Goal: Transaction & Acquisition: Purchase product/service

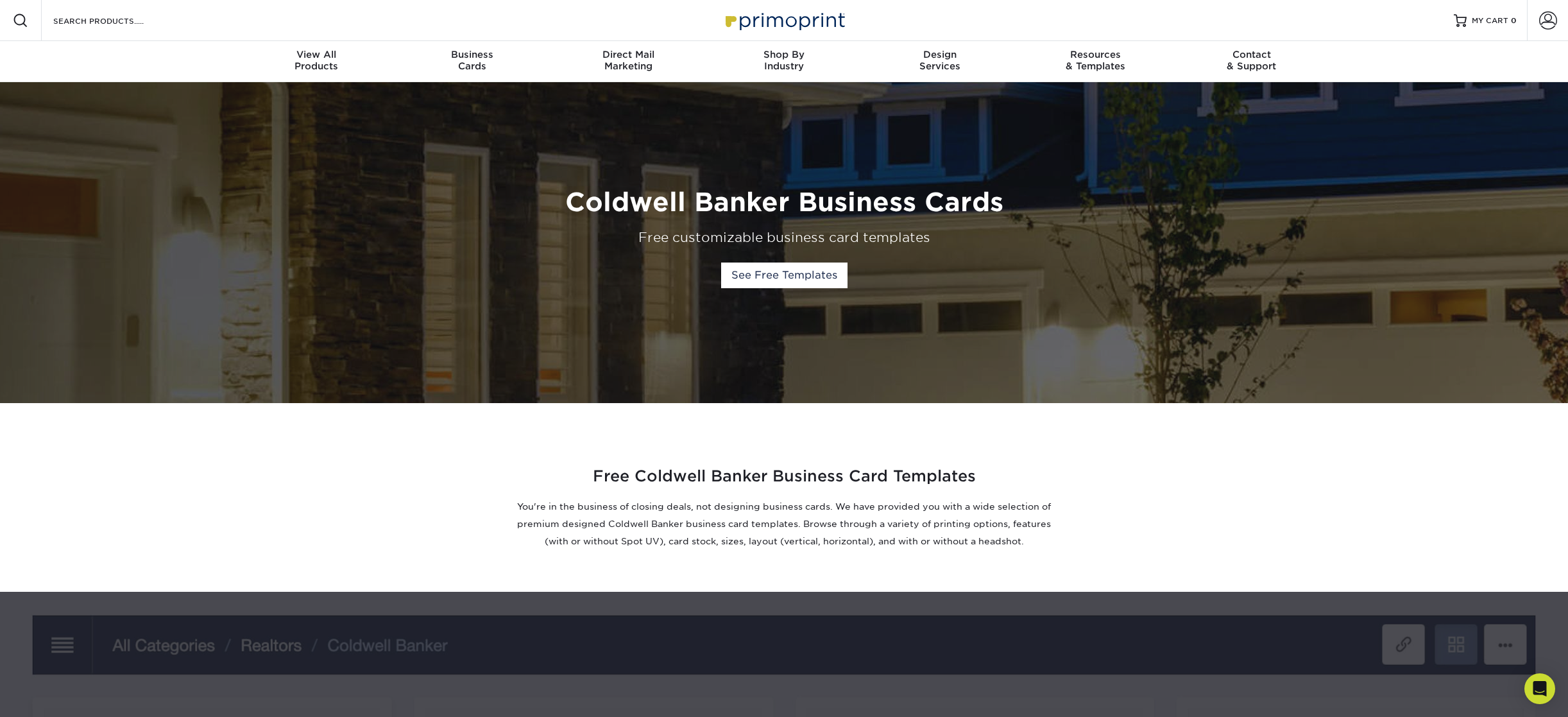
click at [1121, 490] on div "Free Coldwell Banker Business Card Templates You're in the business of closing …" at bounding box center [784, 497] width 770 height 127
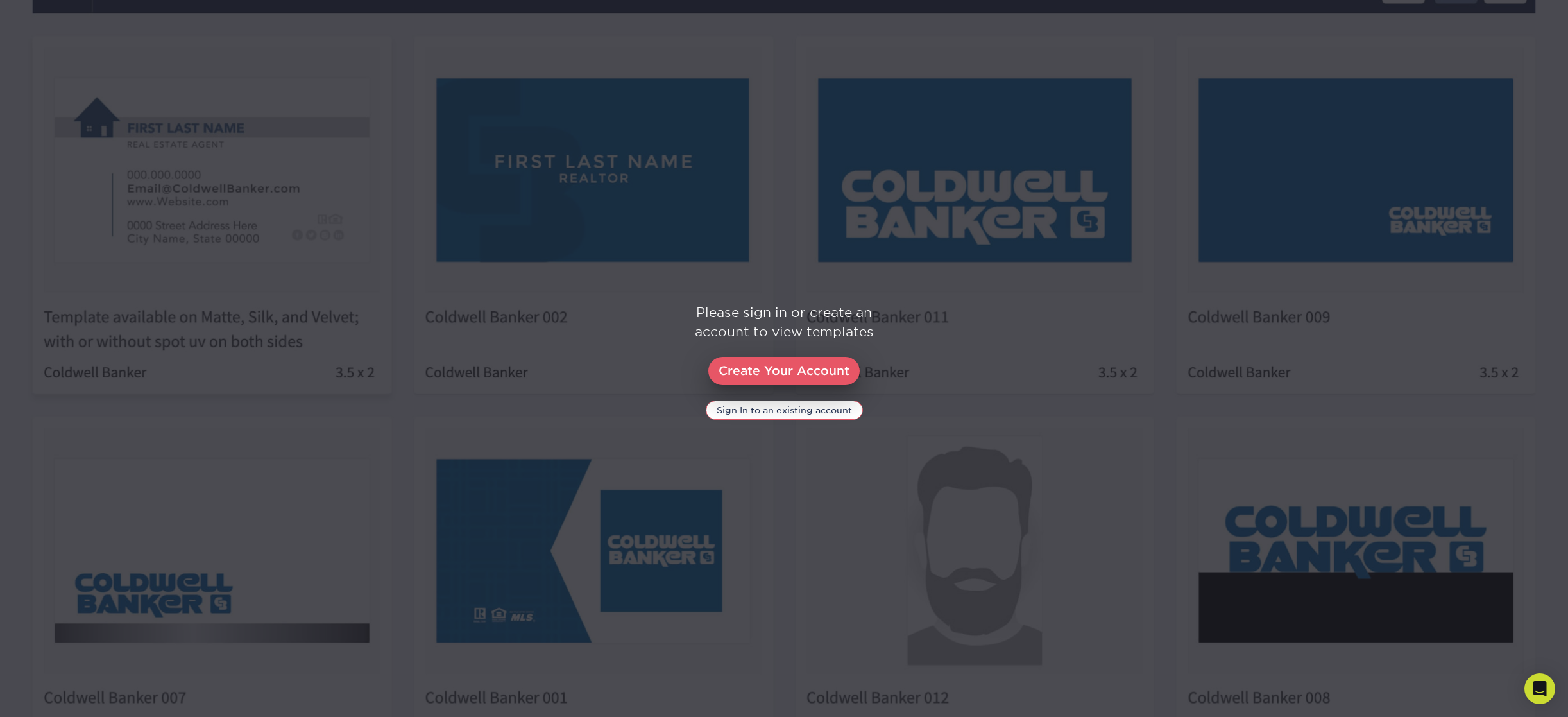
scroll to position [660, 0]
click at [759, 476] on img at bounding box center [784, 362] width 1568 height 862
click at [557, 420] on div "Please sign in or create an account to view templates Create Your Account Sign …" at bounding box center [784, 362] width 1568 height 117
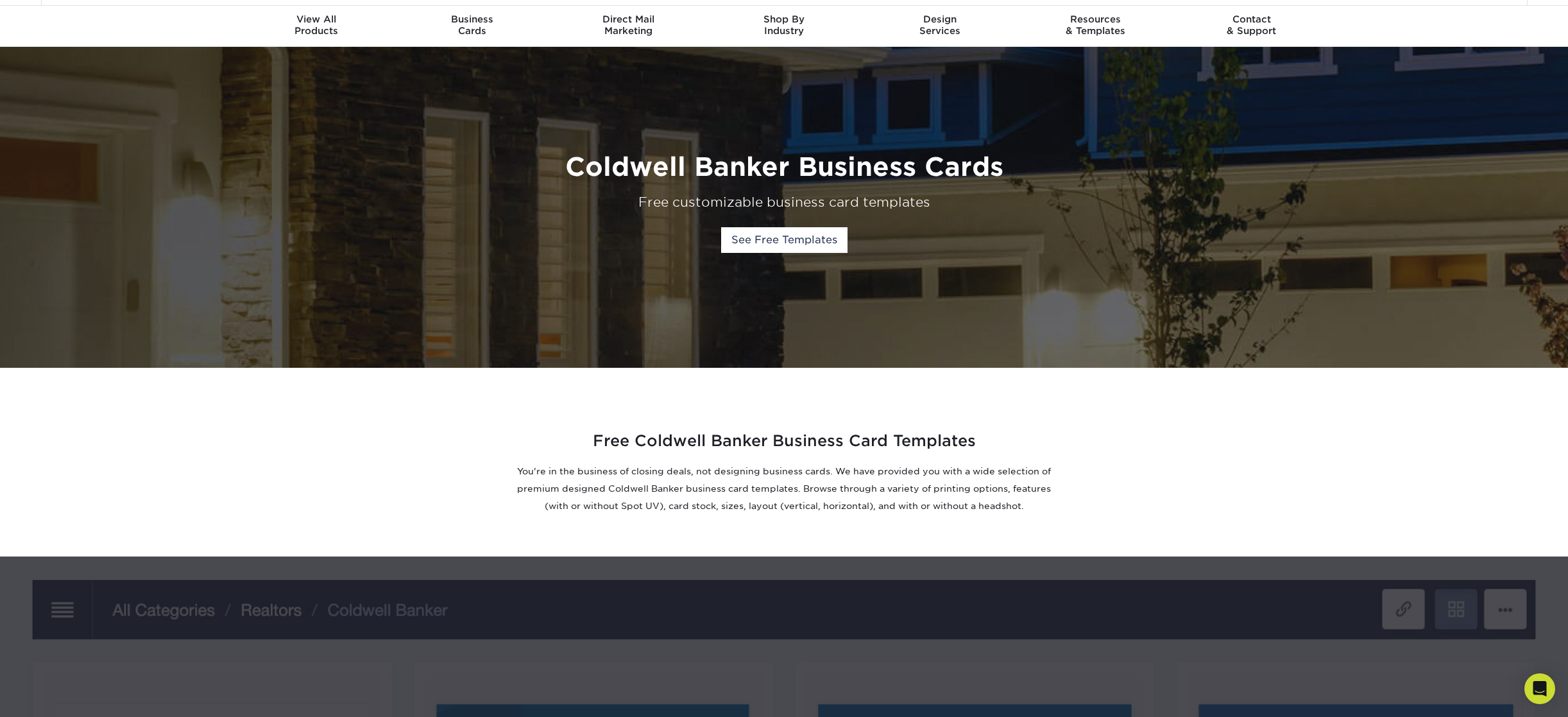
scroll to position [0, 0]
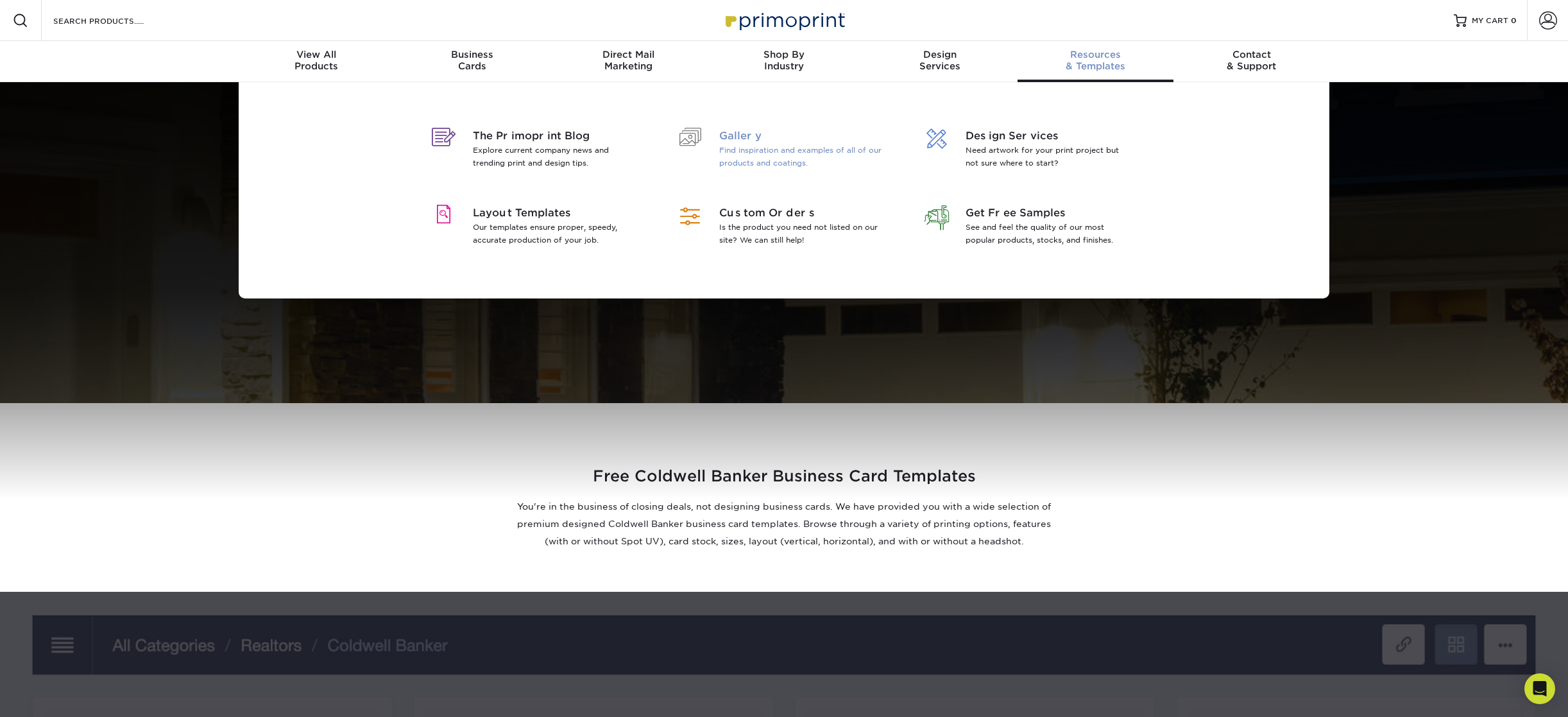
click at [750, 141] on span "Gallery" at bounding box center [802, 136] width 167 height 15
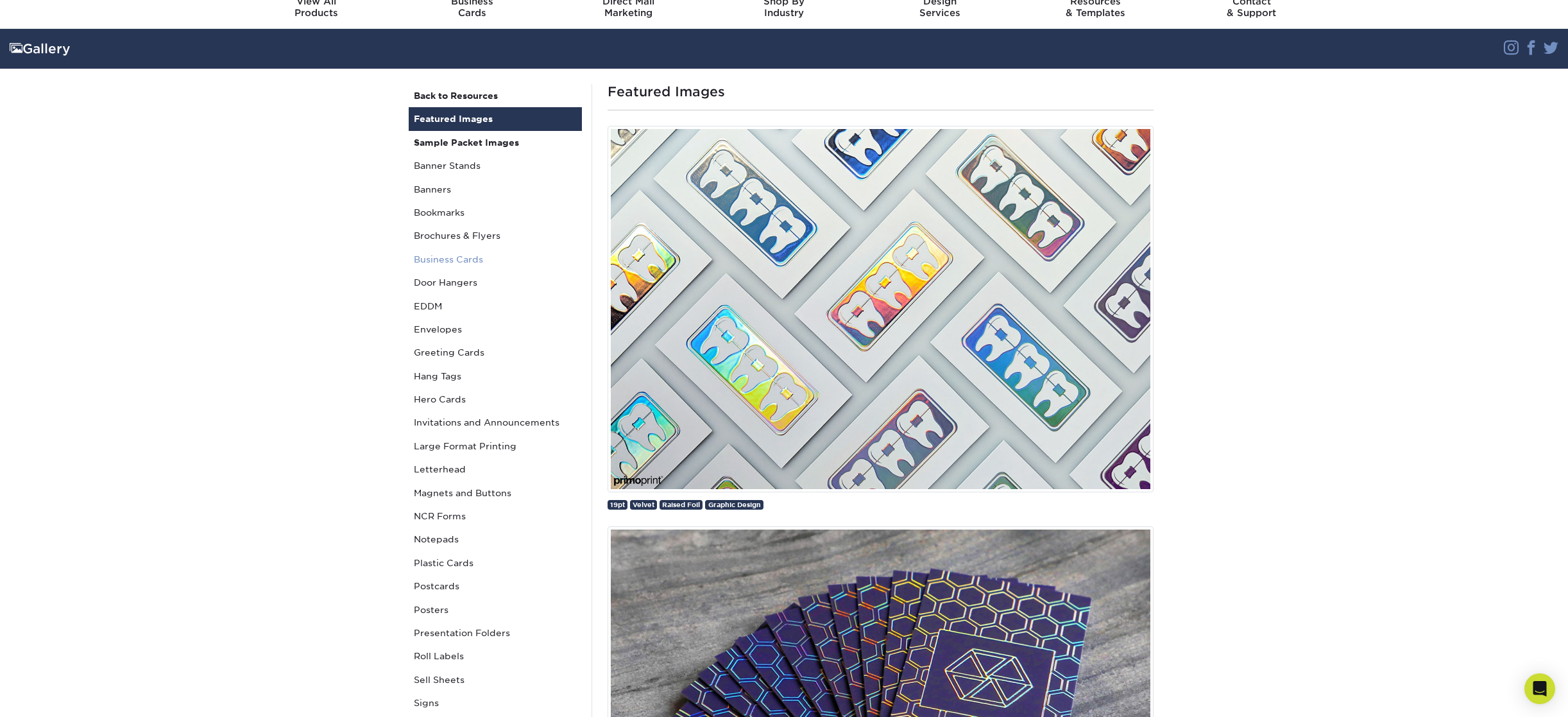
scroll to position [52, 0]
click at [464, 262] on link "Business Cards" at bounding box center [495, 260] width 173 height 23
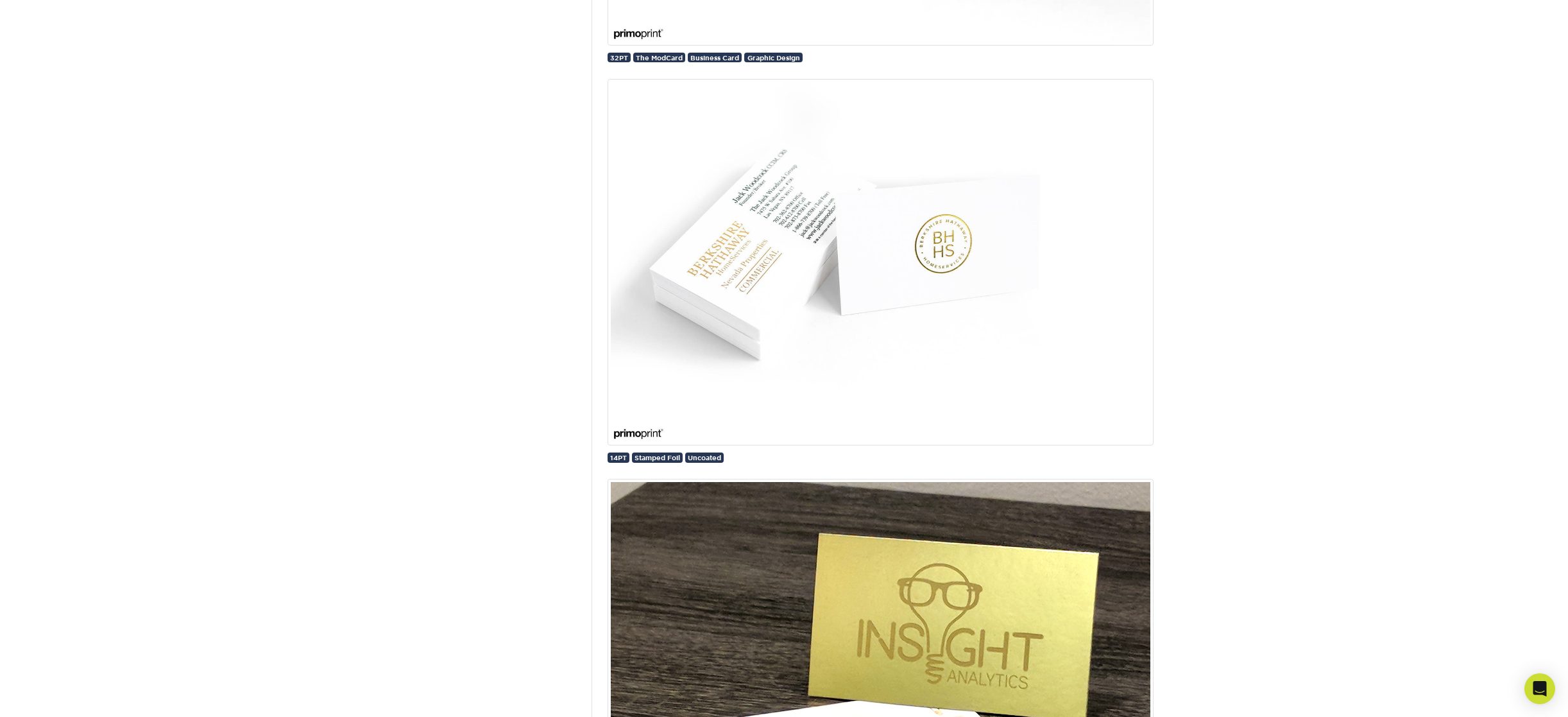
scroll to position [22952, 0]
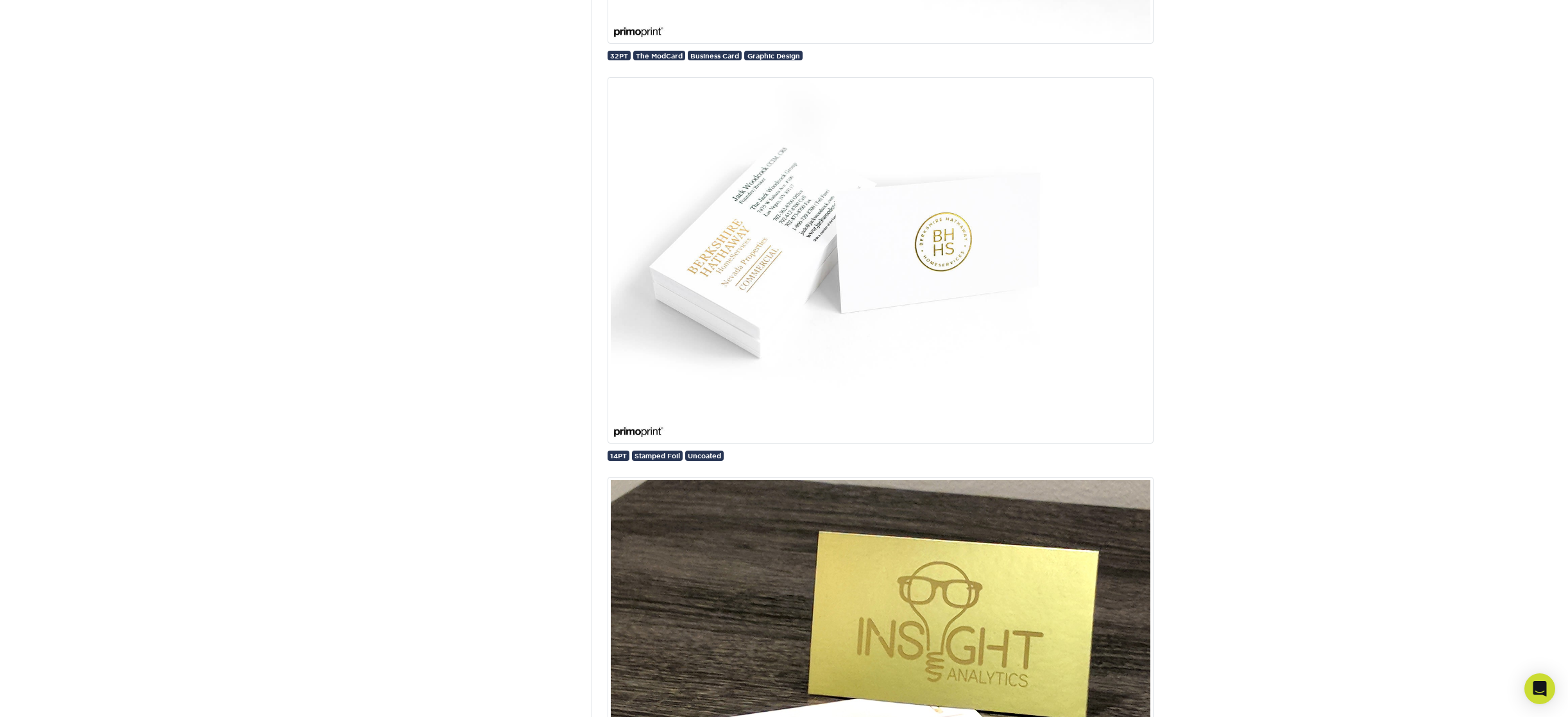
click at [940, 307] on img at bounding box center [880, 260] width 546 height 366
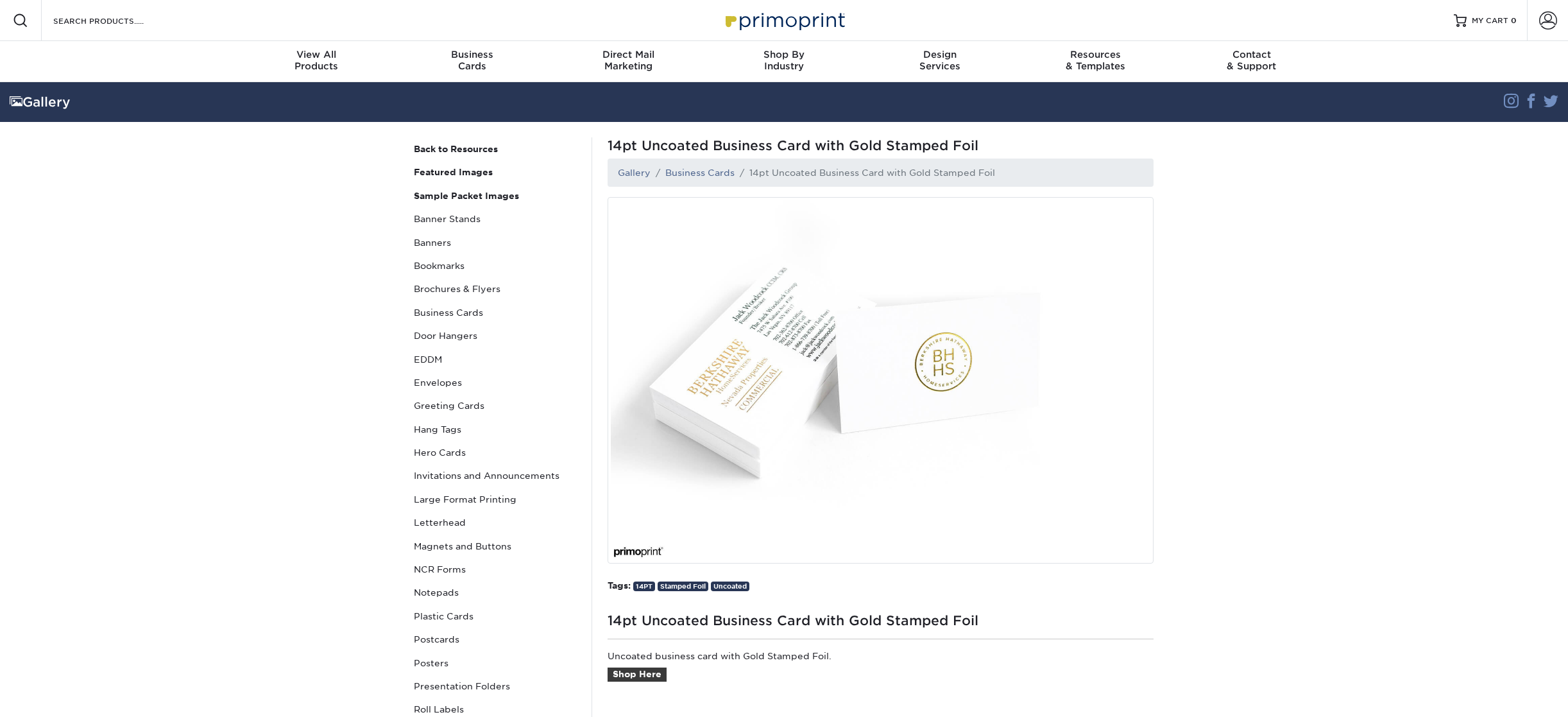
click at [732, 340] on img at bounding box center [880, 380] width 546 height 366
click at [862, 356] on img at bounding box center [880, 380] width 546 height 366
click at [862, 356] on img at bounding box center [880, 380] width 546 height 366
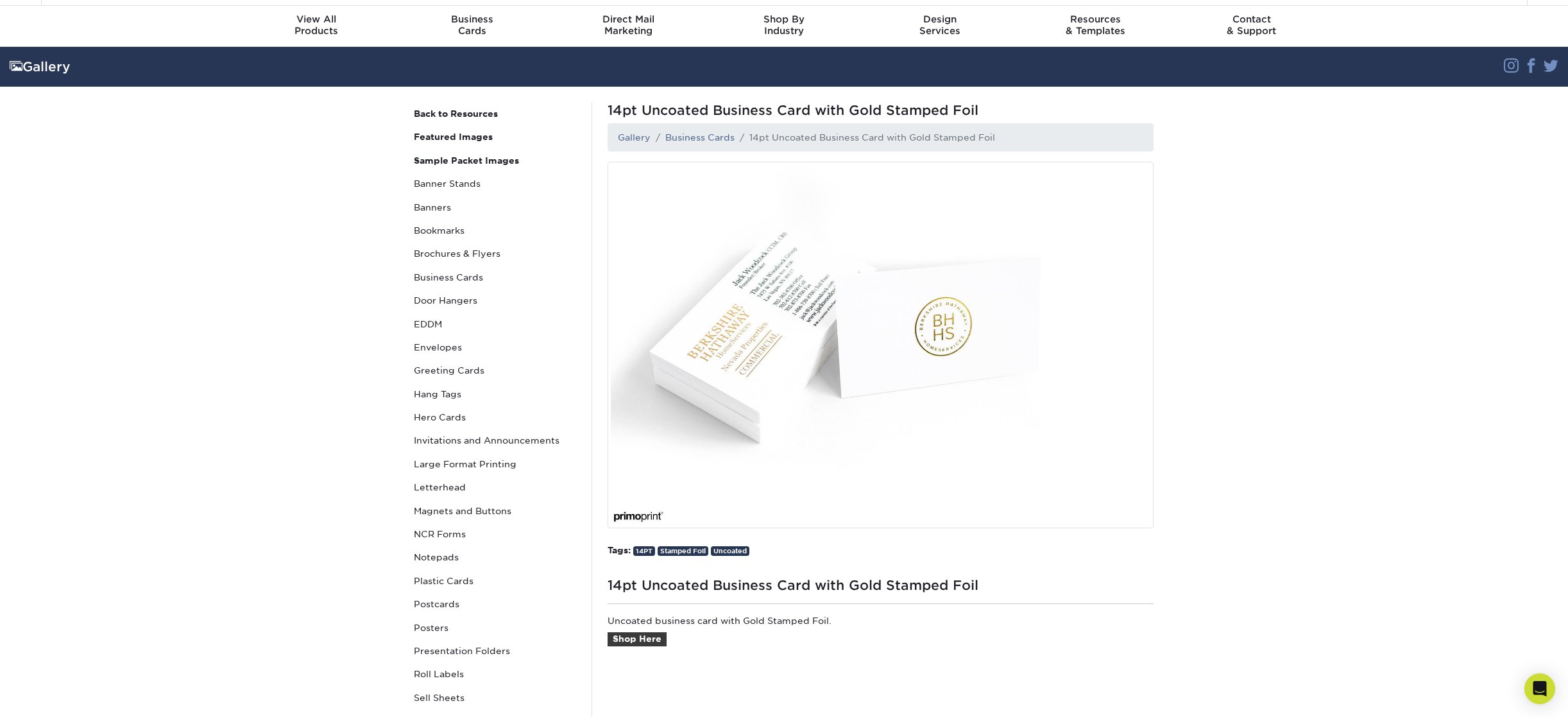
click at [933, 372] on img at bounding box center [880, 344] width 546 height 366
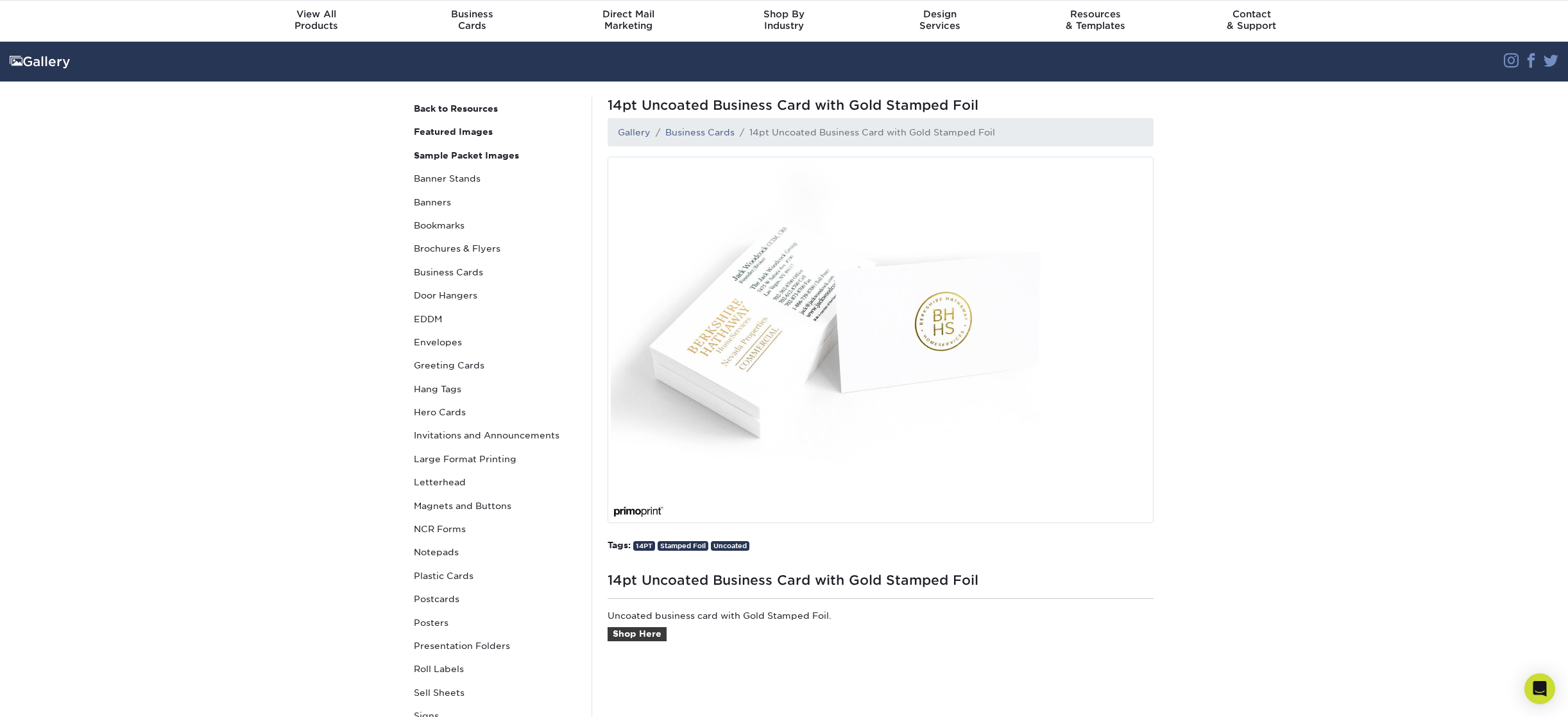
click at [930, 341] on img at bounding box center [880, 340] width 546 height 366
click at [930, 340] on img at bounding box center [880, 340] width 546 height 366
click at [927, 341] on img at bounding box center [880, 340] width 546 height 366
click at [857, 376] on img at bounding box center [880, 340] width 546 height 366
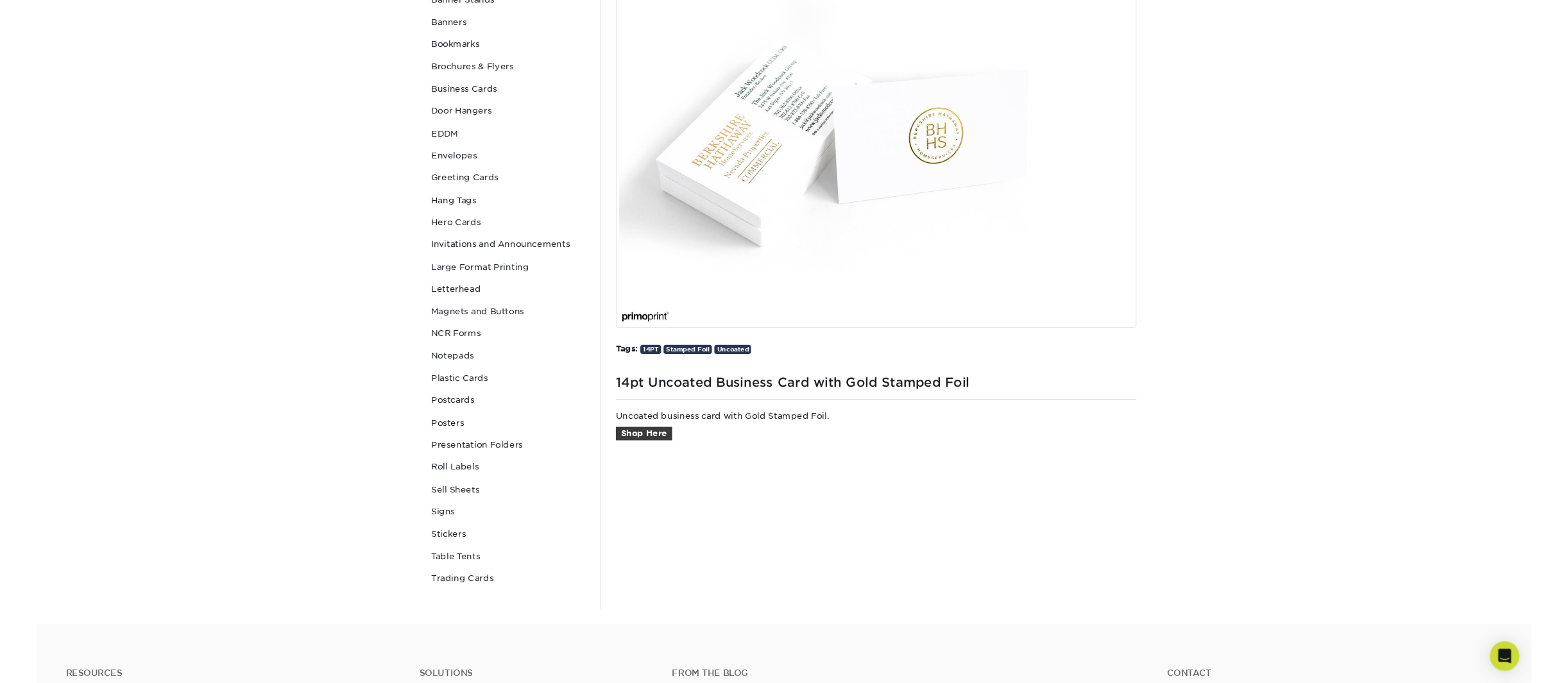
scroll to position [0, 0]
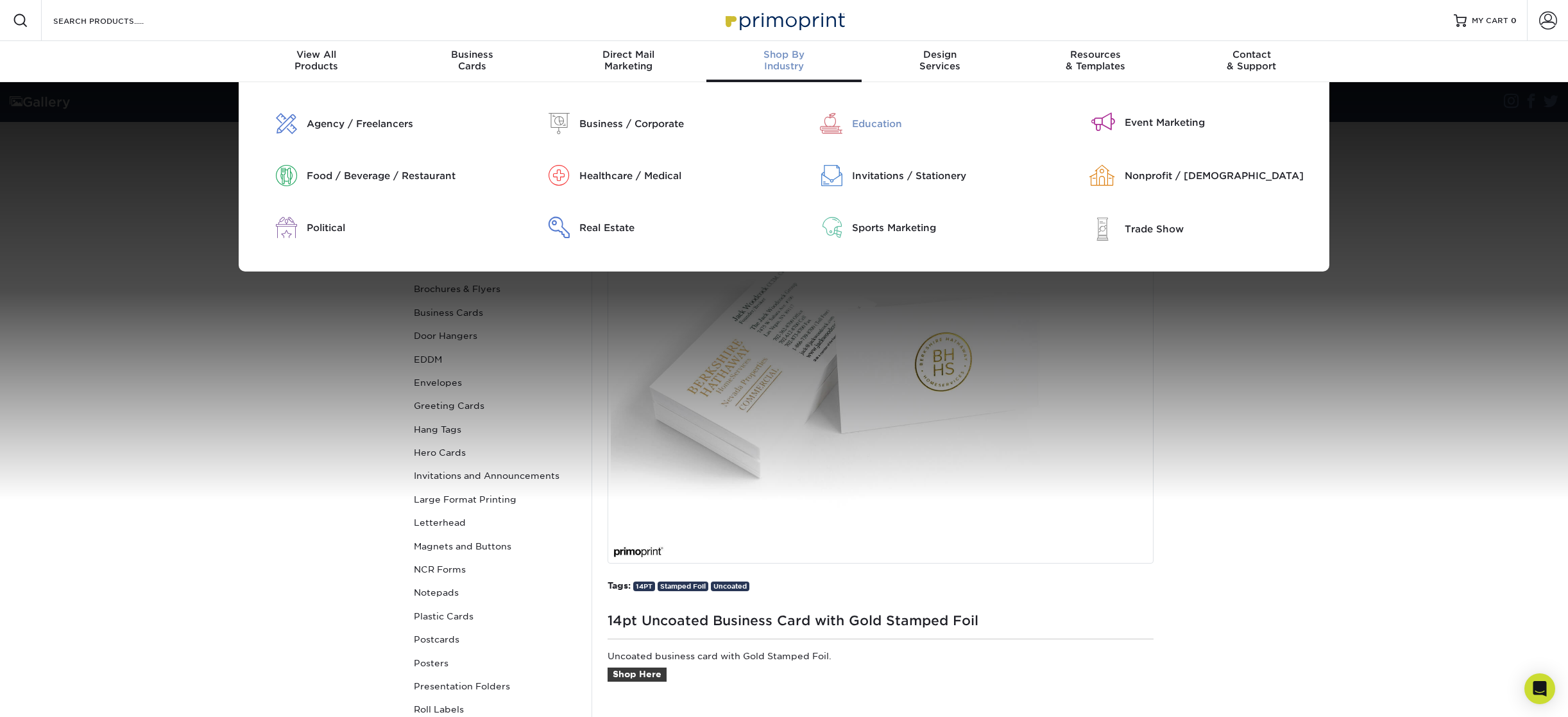
click at [851, 126] on div at bounding box center [818, 123] width 68 height 21
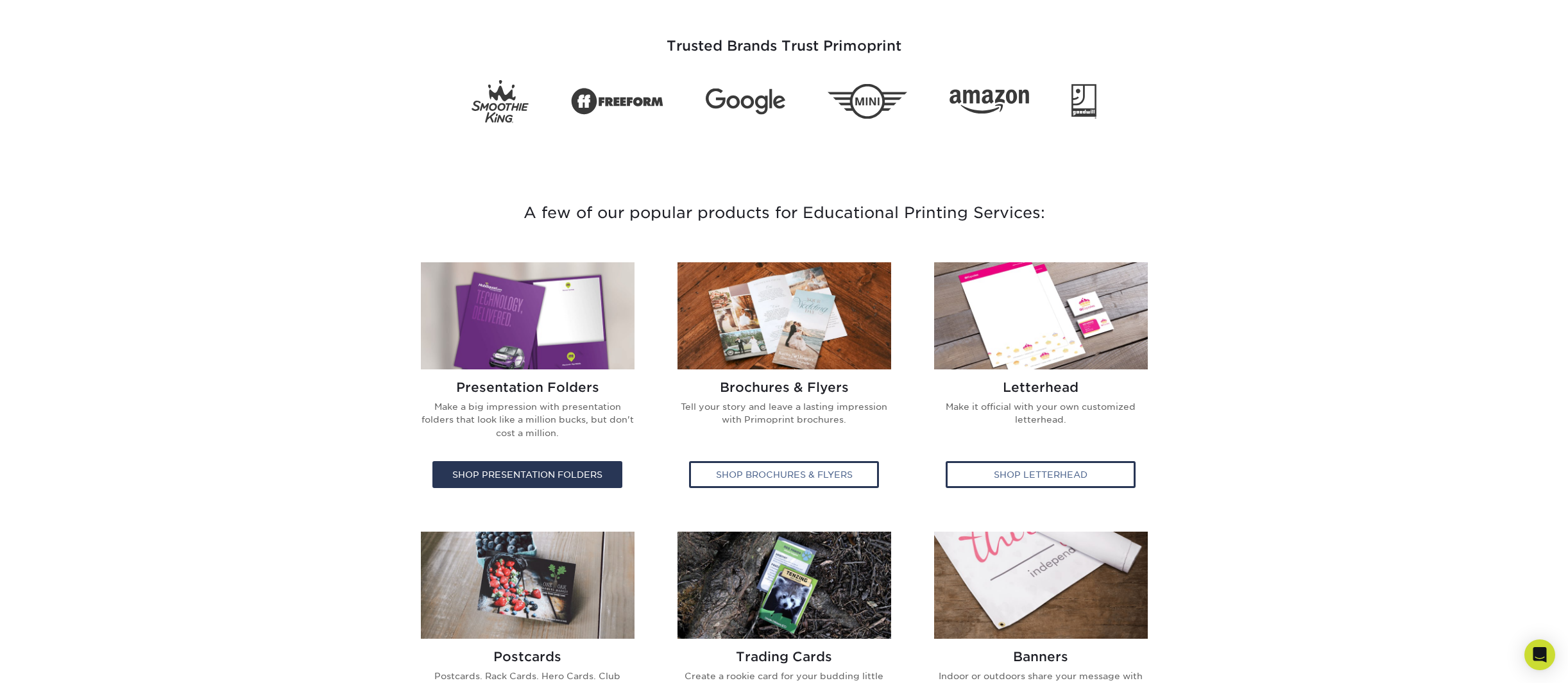
scroll to position [267, 0]
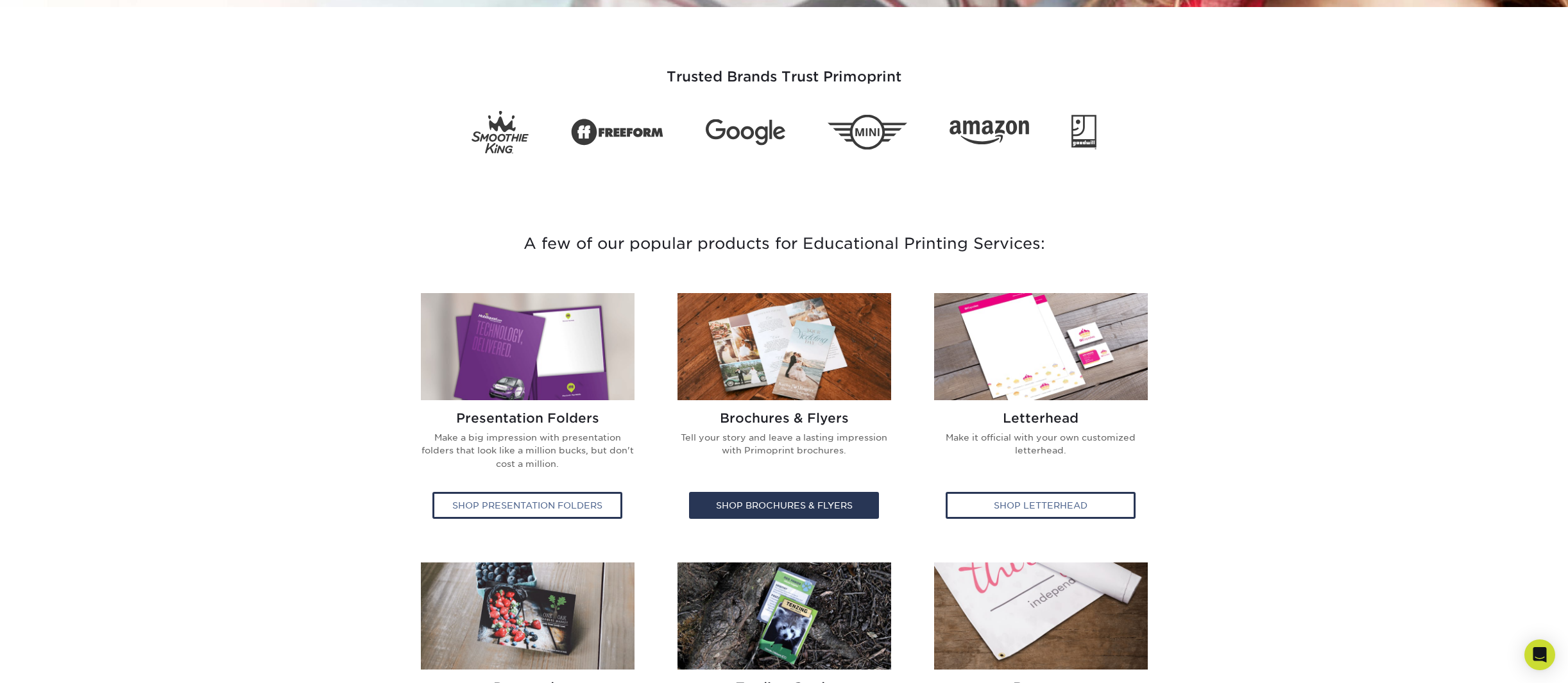
click at [738, 439] on p "Tell your story and leave a lasting impression with Primoprint brochures." at bounding box center [784, 449] width 217 height 36
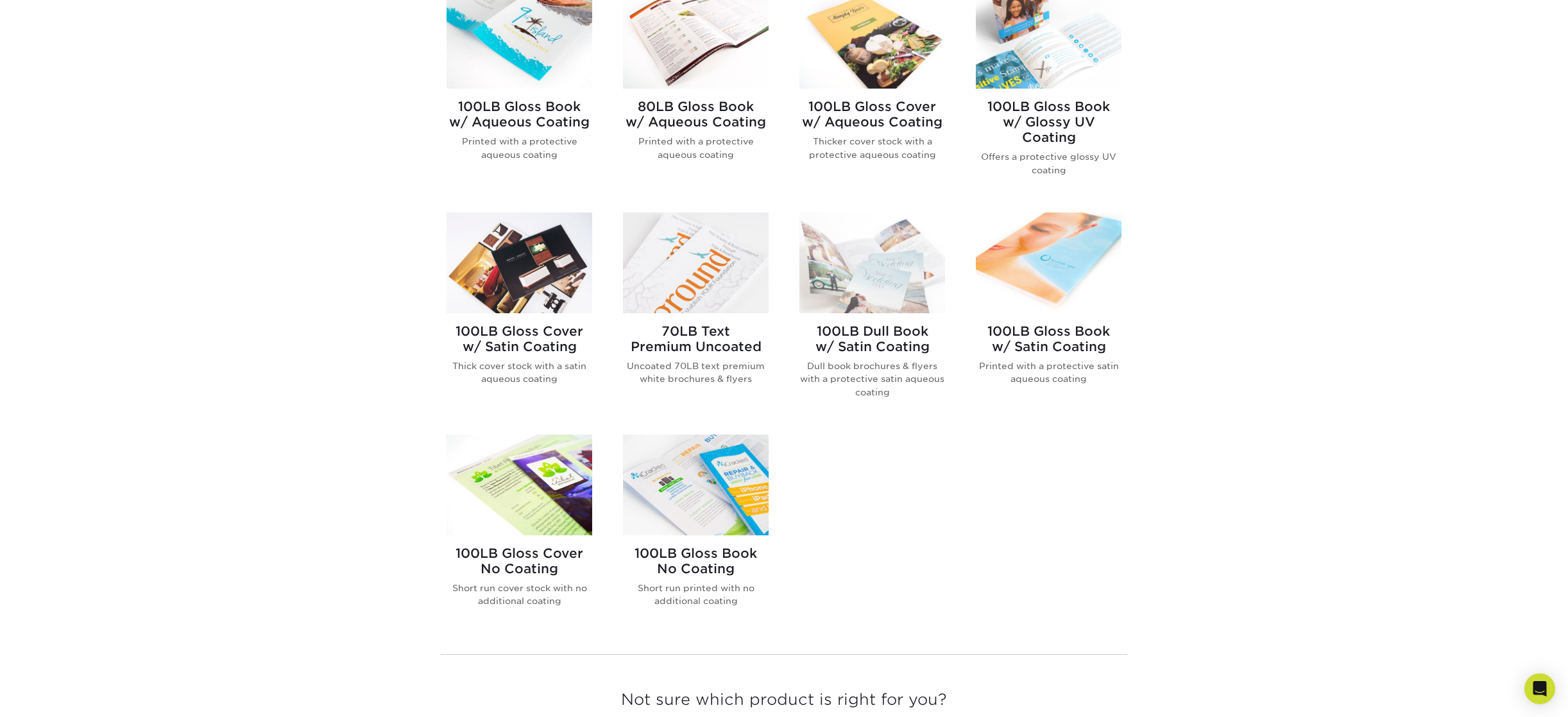
scroll to position [579, 0]
click at [848, 290] on img at bounding box center [872, 261] width 146 height 101
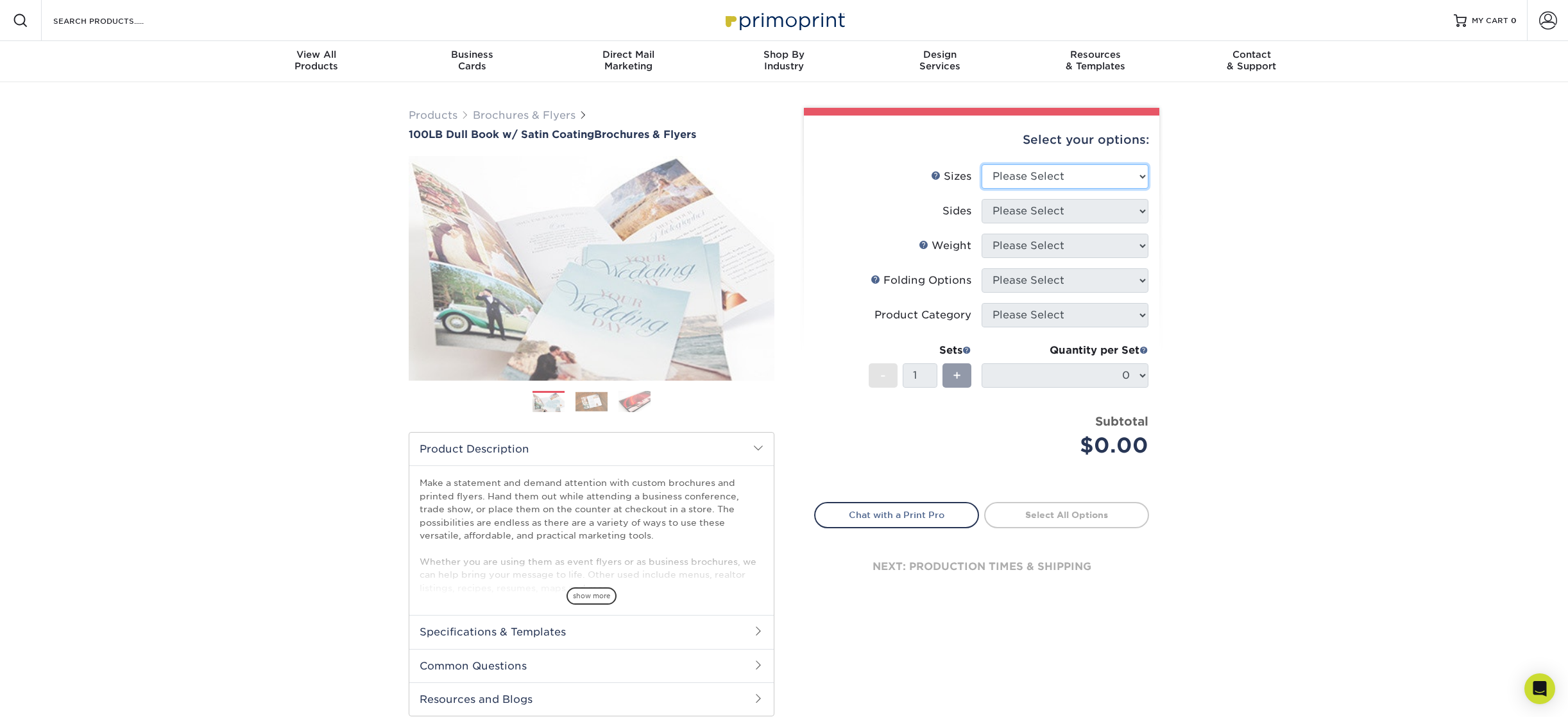
click at [1122, 177] on select "Please Select 3.67" x 8.5" 3.67" x 8.5" 4" x 6" 4" x 8.5" 4" x 8.5" 4" x 9" 4" …" at bounding box center [1064, 176] width 167 height 24
select select "8.50x11.00"
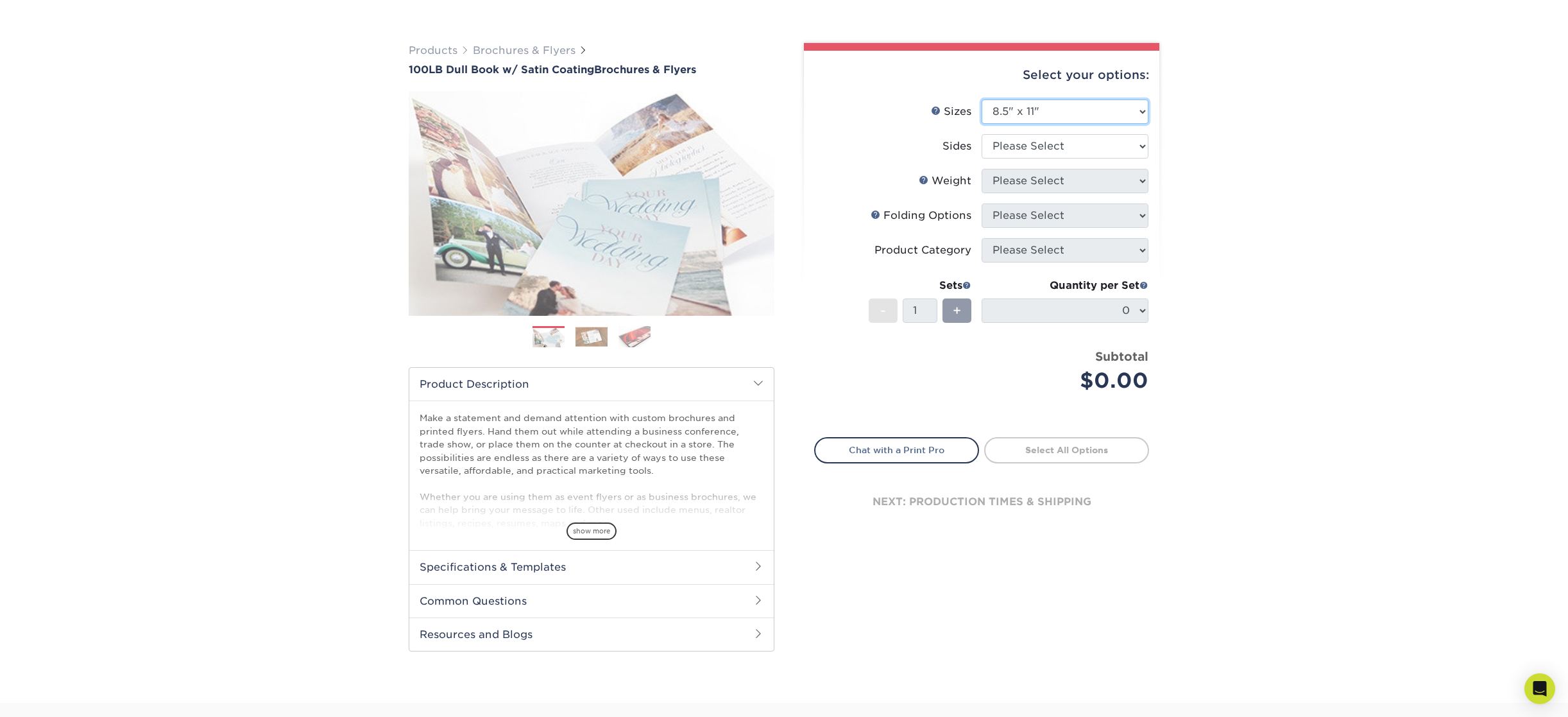
scroll to position [75, 0]
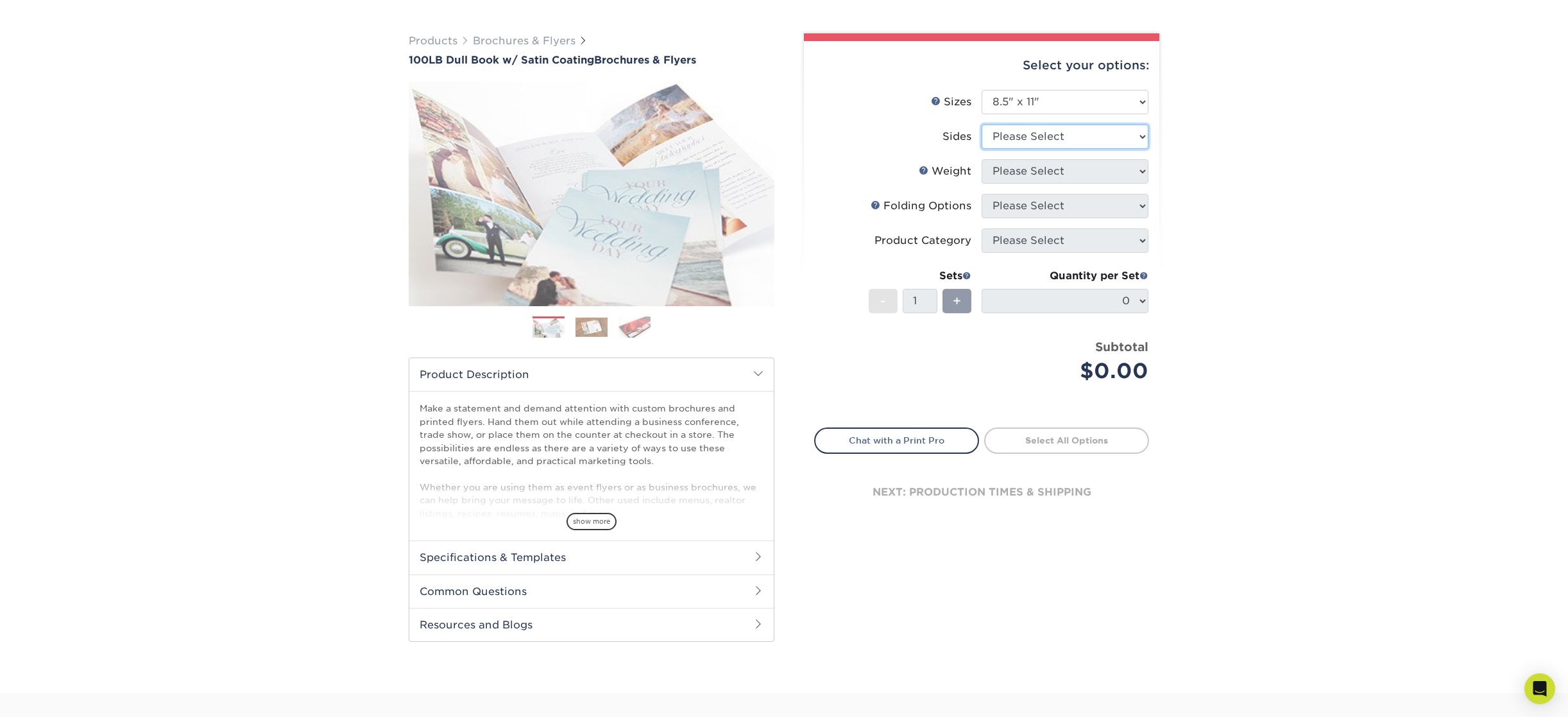
click at [1071, 130] on select "Please Select Print Both Sides Print Front Only" at bounding box center [1064, 137] width 167 height 24
select select "13abbda7-1d64-4f25-8bb2-c179b224825d"
click at [1059, 170] on select "Please Select 100DB" at bounding box center [1064, 171] width 167 height 24
select select "100DB"
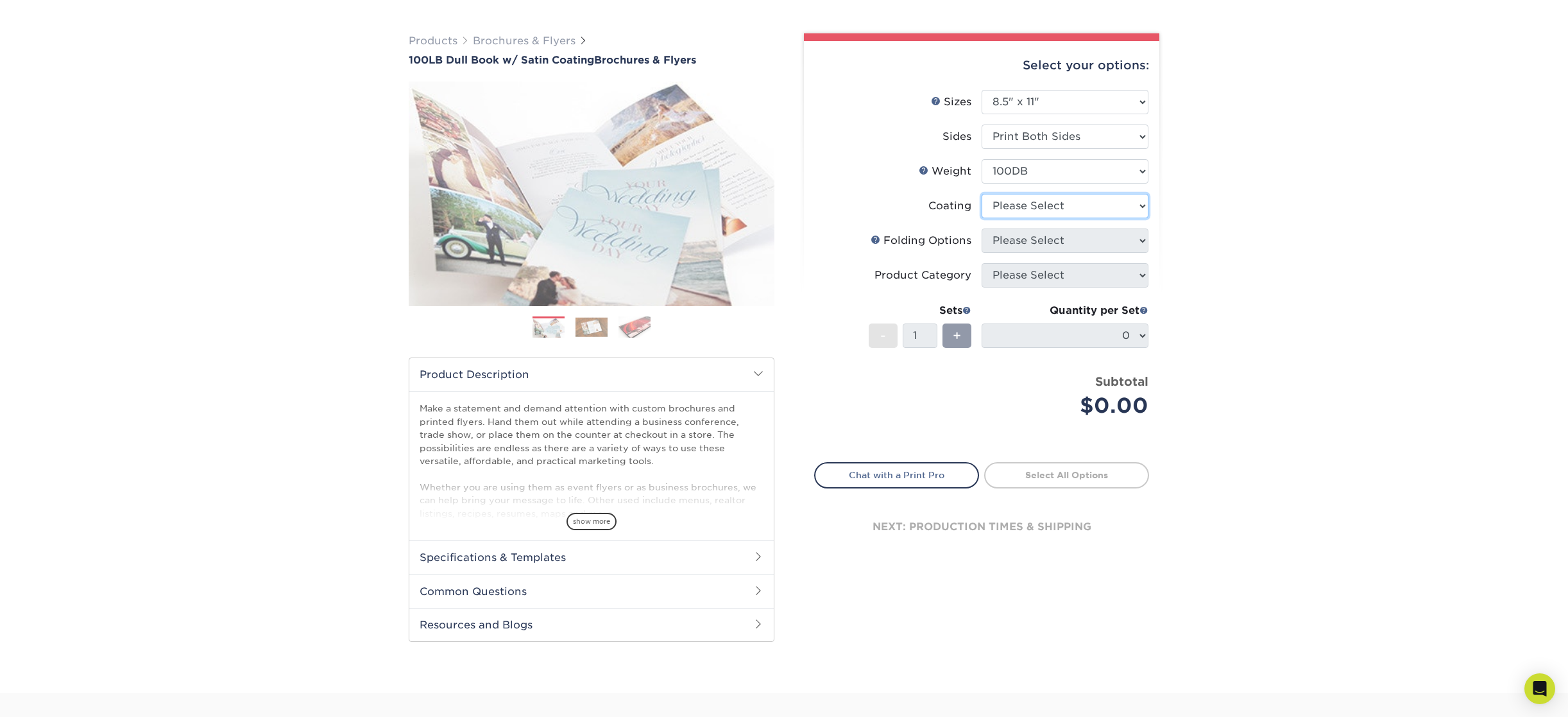
click at [1054, 206] on select at bounding box center [1064, 206] width 167 height 24
select select "1753ff32-3d28-4f95-990a-6fda0dbe3d7c"
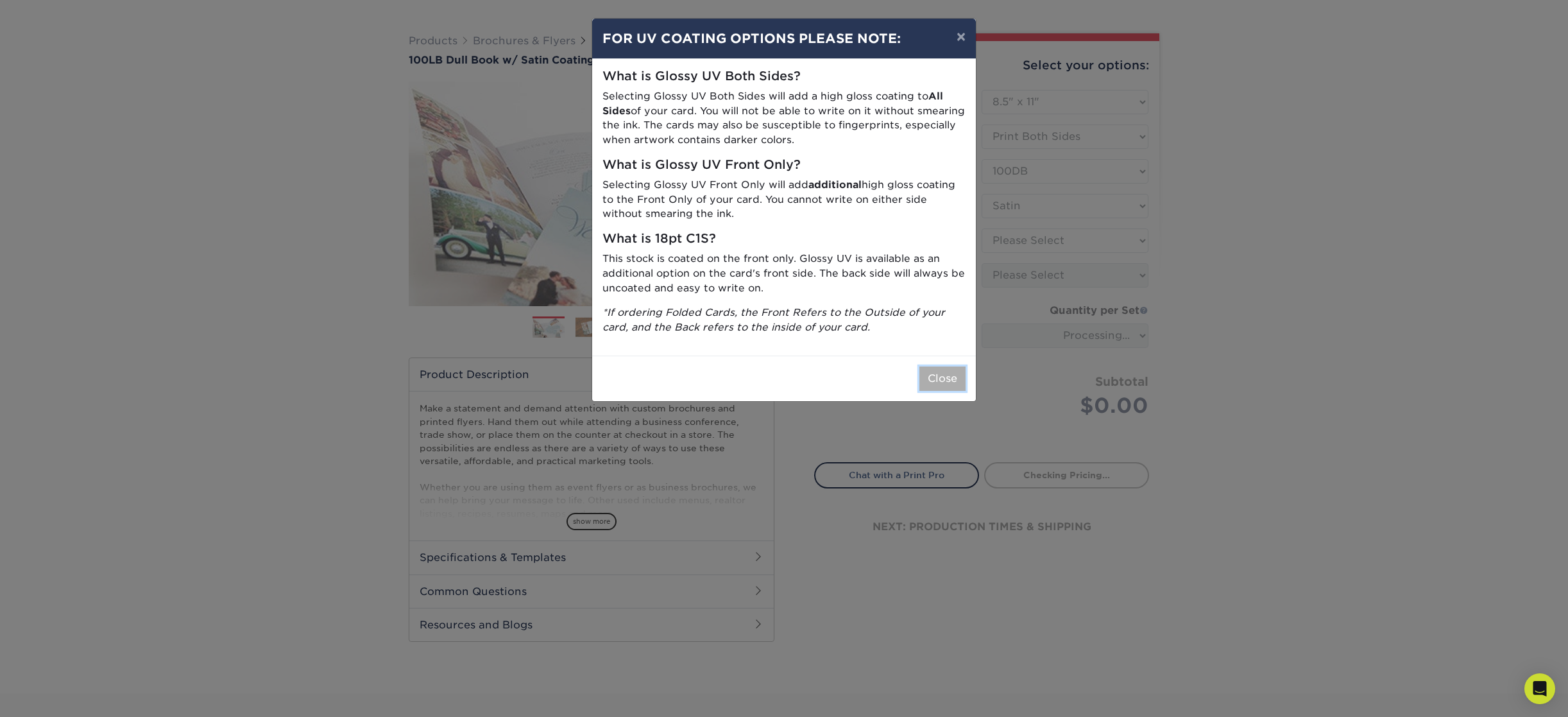
click at [949, 373] on button "Close" at bounding box center [942, 378] width 46 height 24
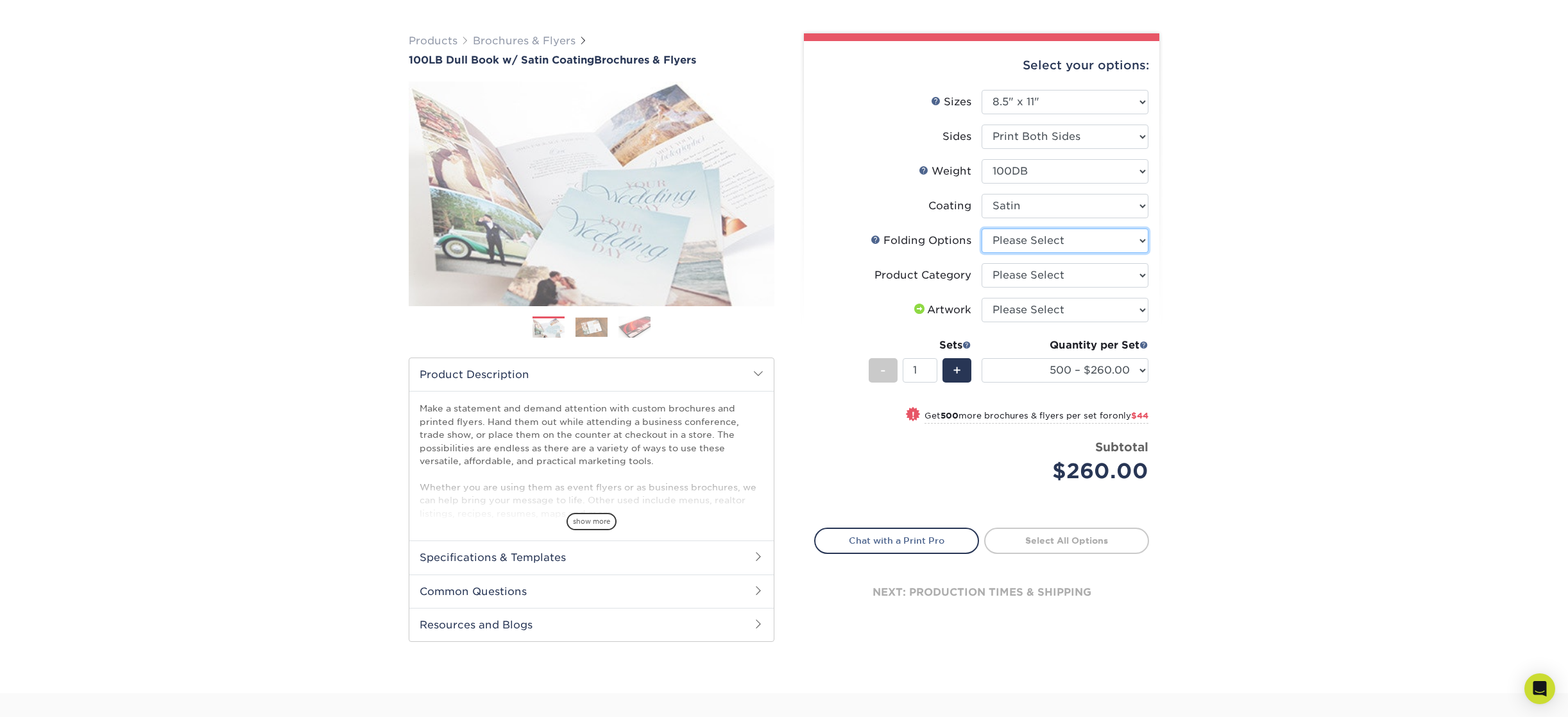
click at [1060, 242] on select "Please Select FLAT - No Folding Accordion Fold Half-Fold (Vertical) Half-Fold (…" at bounding box center [1064, 241] width 167 height 24
select select "9b1d5825-34d1-4721-9874-ed79abb003d7"
click at [1056, 277] on select "Please Select Flyers and Brochures" at bounding box center [1064, 275] width 167 height 24
select select "1a668080-6b7c-4174-b399-2c3833b27ef4"
click at [1064, 270] on select "Please Select Flyers and Brochures" at bounding box center [1064, 275] width 167 height 24
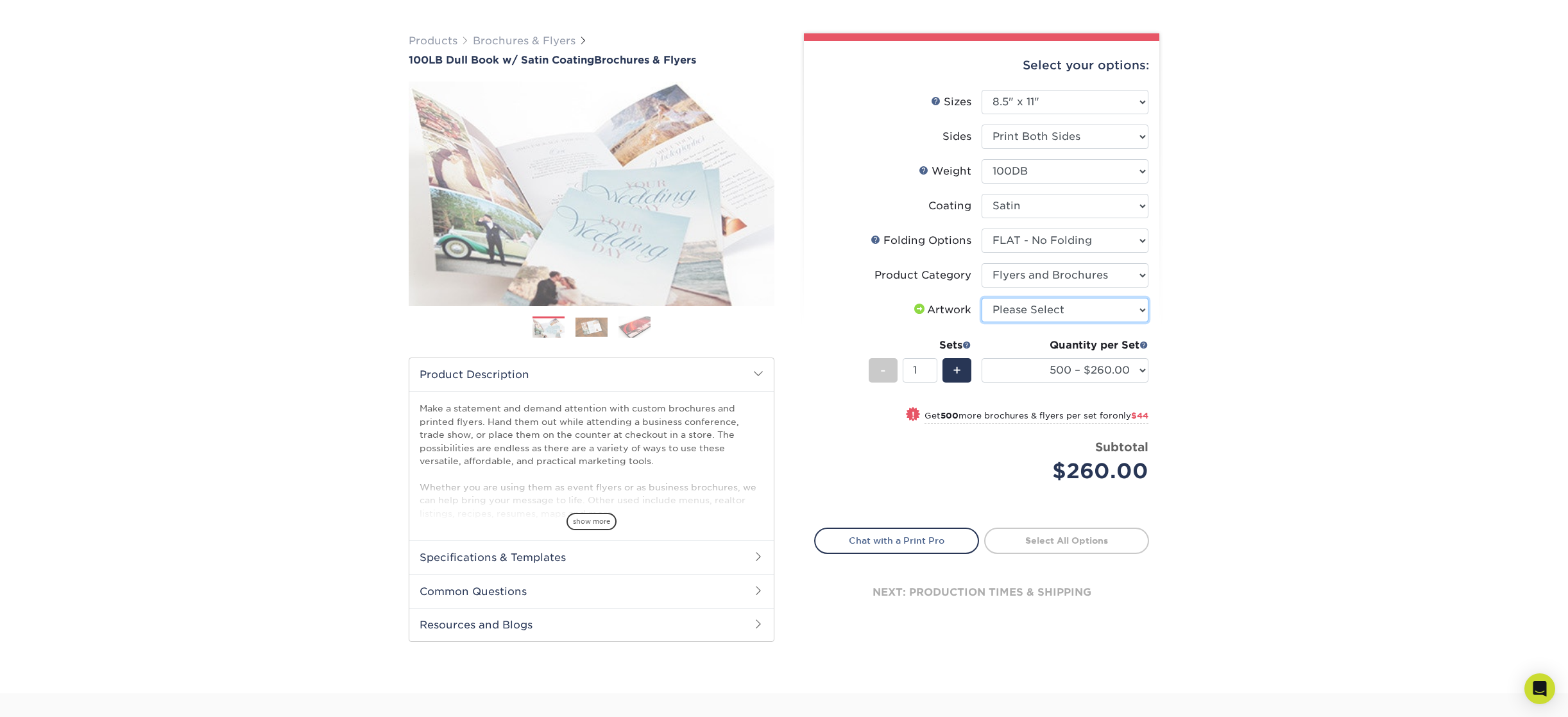
click at [1066, 314] on select "Please Select I will upload files I need a design - $175" at bounding box center [1064, 310] width 167 height 24
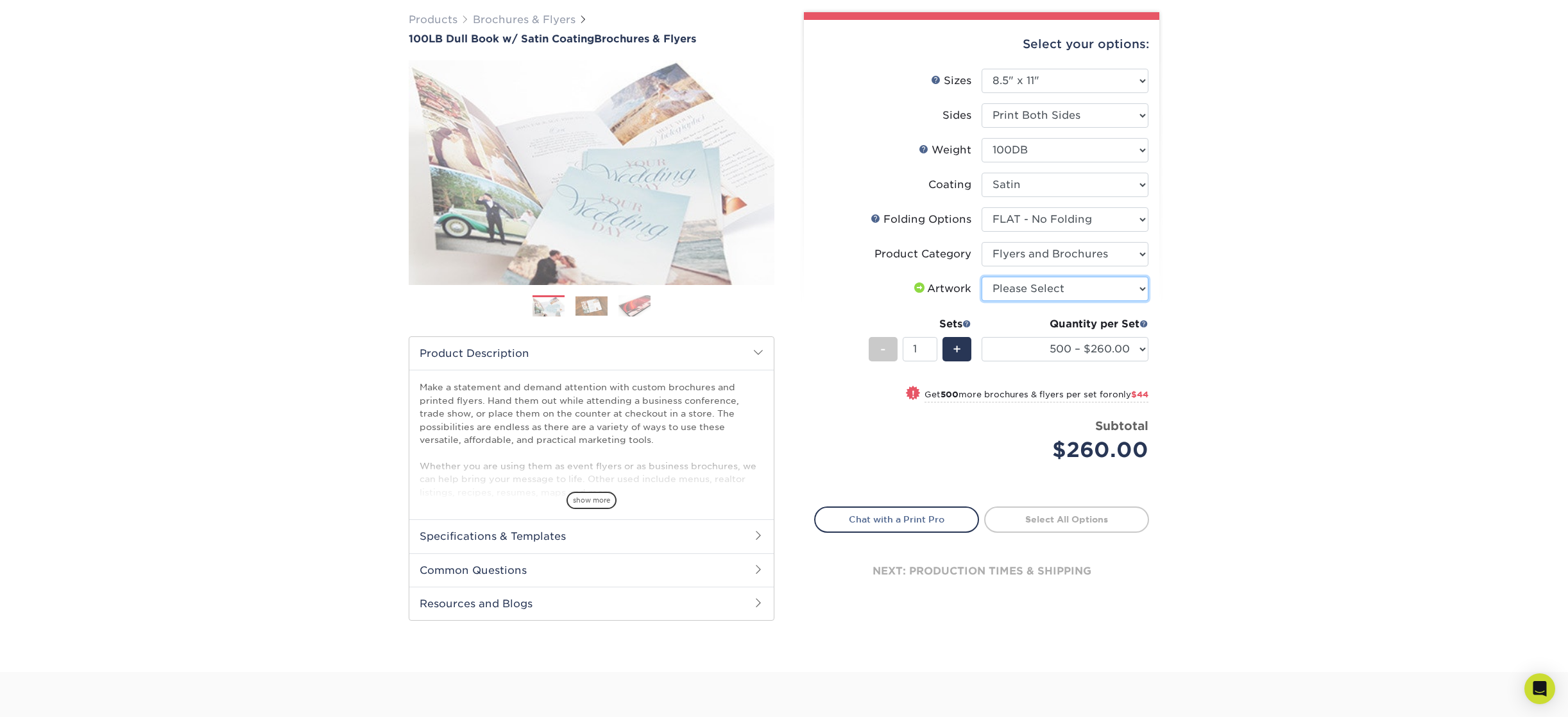
scroll to position [97, 0]
click at [1134, 148] on select "Please Select 100DB" at bounding box center [1064, 150] width 167 height 24
click at [1194, 163] on div "Products Brochures & Flyers 100LB Dull Book w/ Satin Coating Brochures & Flyers…" at bounding box center [784, 328] width 1568 height 686
click at [968, 325] on span at bounding box center [966, 323] width 9 height 9
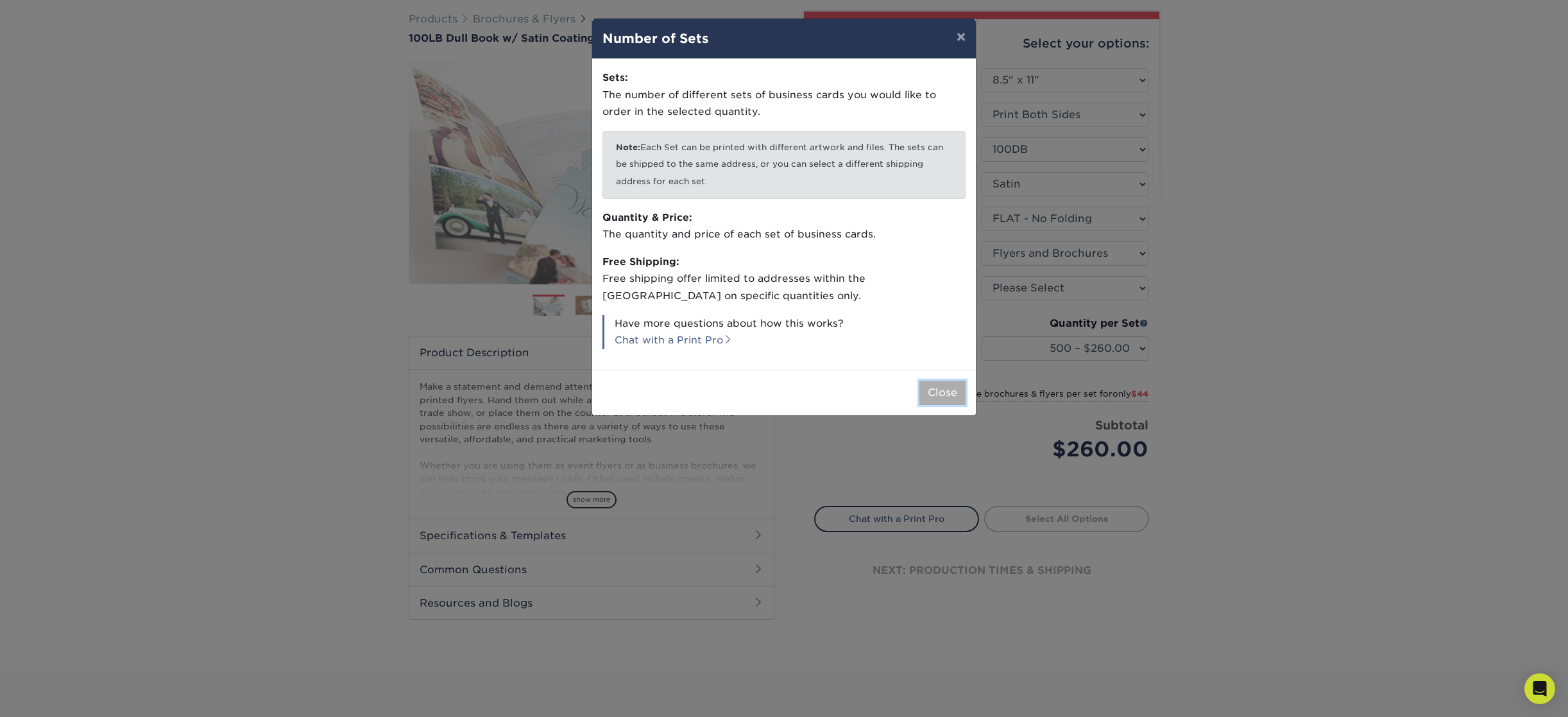
click at [943, 389] on button "Close" at bounding box center [942, 393] width 46 height 24
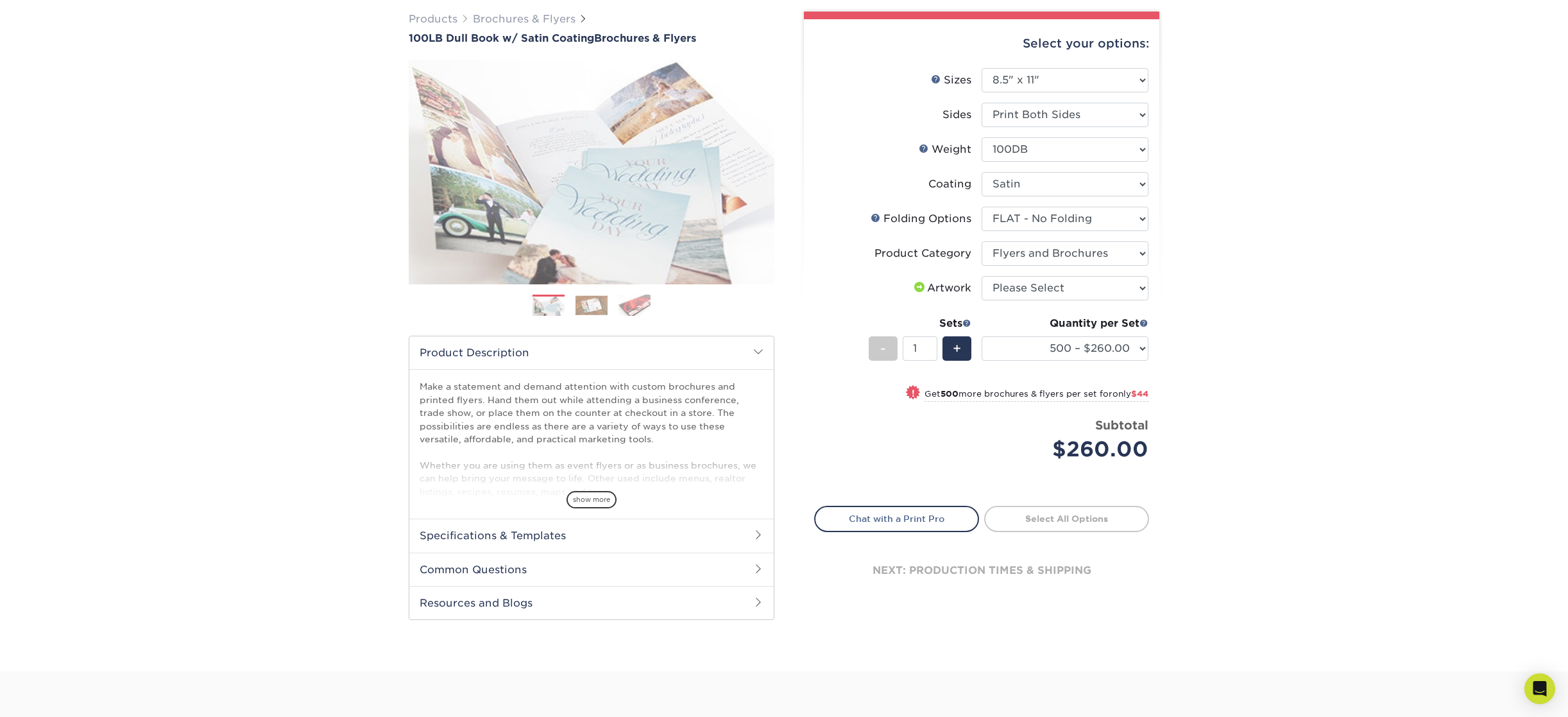
scroll to position [0, 0]
